Goal: Task Accomplishment & Management: Complete application form

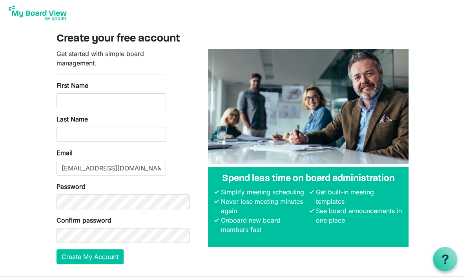
type input "Eden"
type input "[PERSON_NAME]"
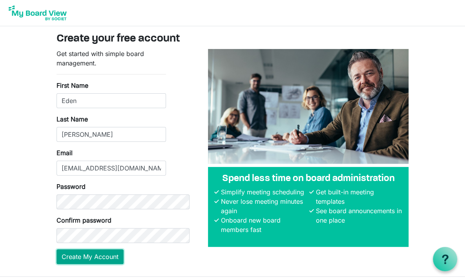
click at [75, 250] on button "Create My Account" at bounding box center [90, 257] width 67 height 15
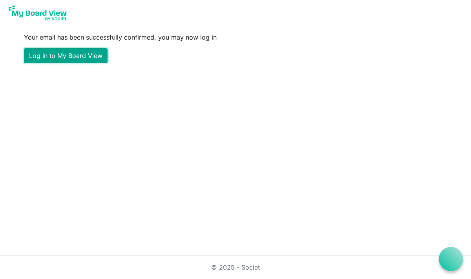
click at [78, 53] on link "Log in to My Board View" at bounding box center [66, 55] width 84 height 15
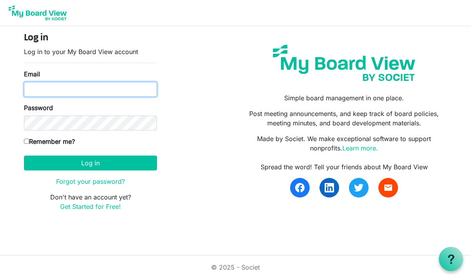
click at [89, 84] on input "Email" at bounding box center [90, 89] width 133 height 15
type input "edencnpichardo@gmail.com"
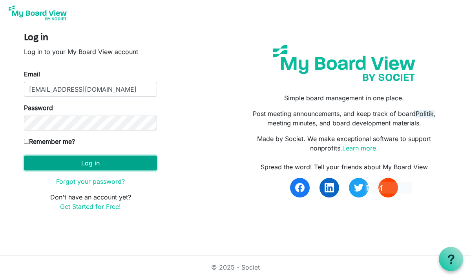
click at [79, 165] on button "Log in" at bounding box center [90, 163] width 133 height 15
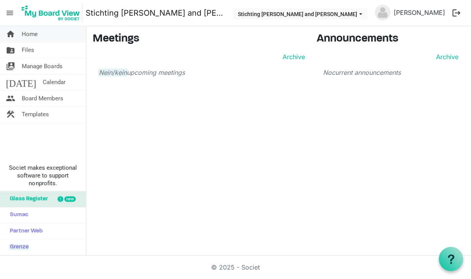
click at [40, 31] on link "home Home" at bounding box center [43, 34] width 86 height 16
click at [62, 49] on link "folder_shared Files" at bounding box center [43, 50] width 86 height 16
